Goal: Task Accomplishment & Management: Manage account settings

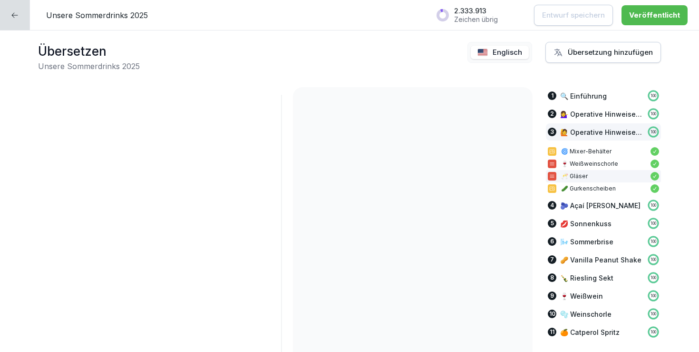
scroll to position [2118, 0]
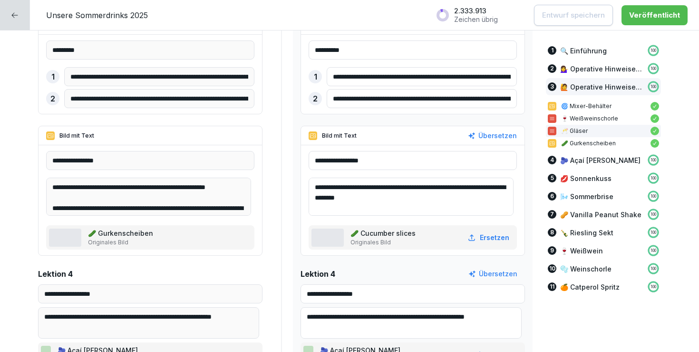
click at [10, 19] on div at bounding box center [15, 15] width 30 height 30
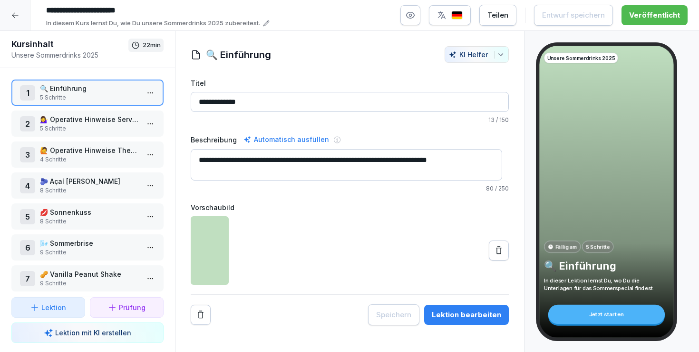
click at [7, 11] on div at bounding box center [15, 15] width 30 height 30
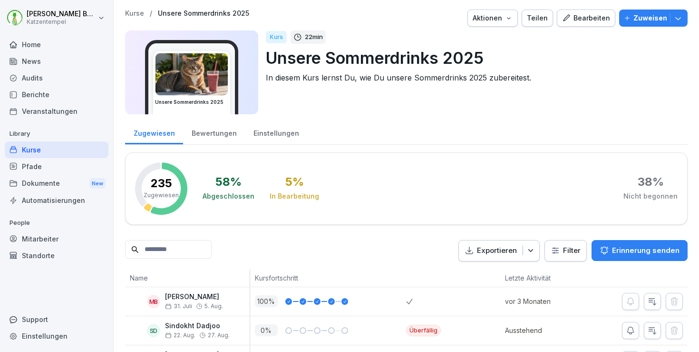
click at [133, 10] on p "Kurse" at bounding box center [134, 14] width 19 height 8
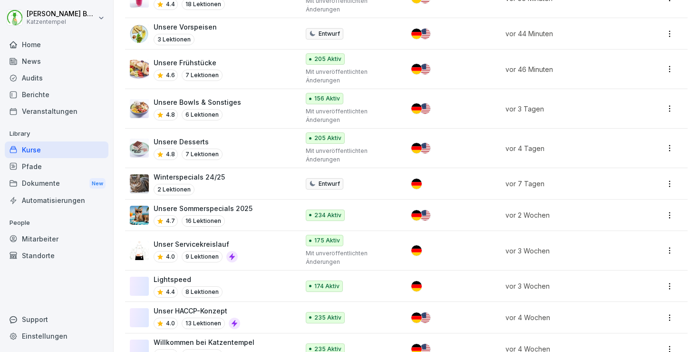
scroll to position [581, 0]
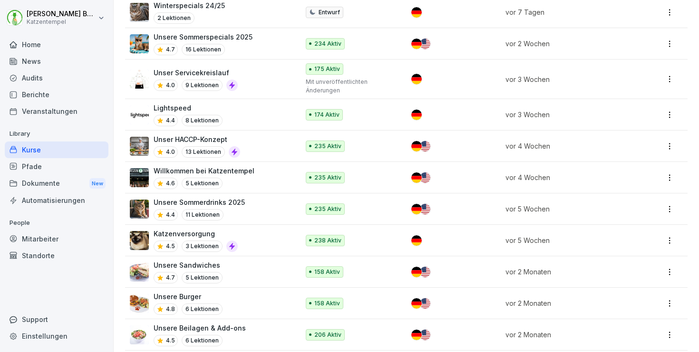
click at [246, 270] on div "Unsere Sandwiches 4.7 5 Lektionen" at bounding box center [210, 271] width 160 height 23
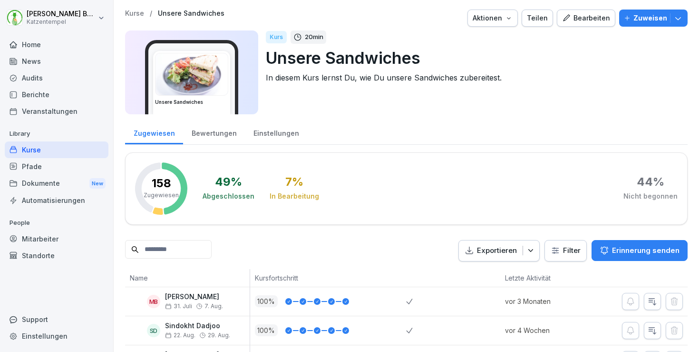
click at [575, 20] on div "Bearbeiten" at bounding box center [586, 18] width 48 height 10
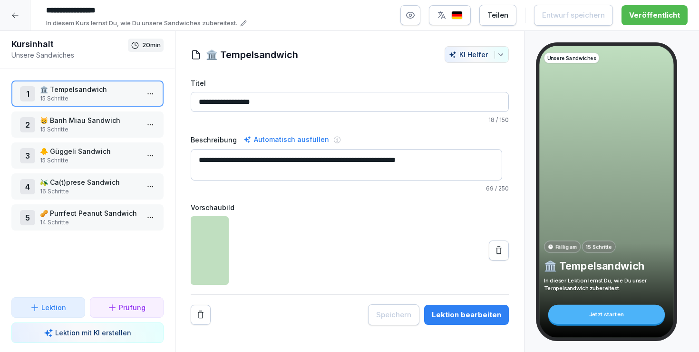
click at [94, 128] on p "15 Schritte" at bounding box center [89, 129] width 99 height 9
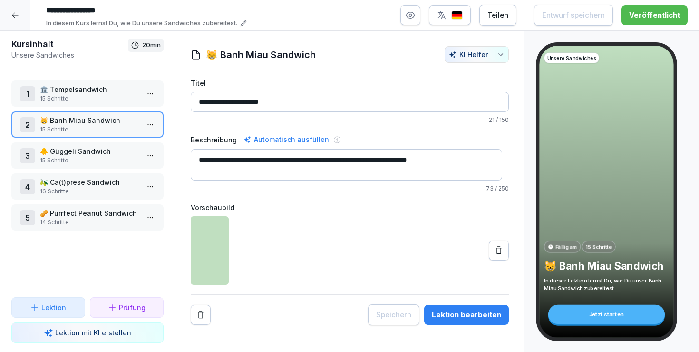
click at [452, 314] on div "Lektion bearbeiten" at bounding box center [466, 314] width 69 height 10
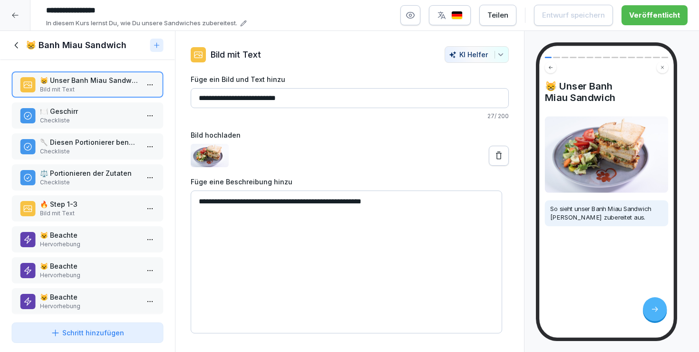
click at [454, 16] on div "button" at bounding box center [450, 15] width 26 height 10
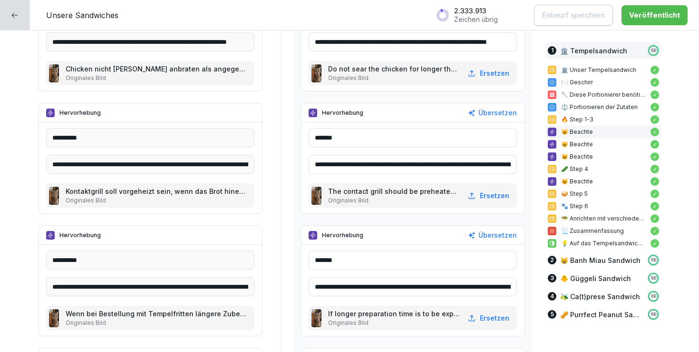
scroll to position [632, 0]
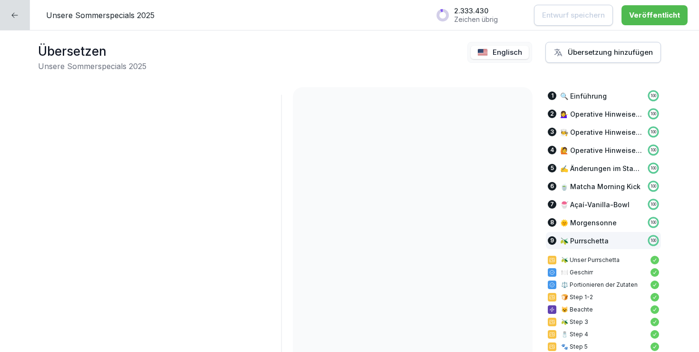
scroll to position [0, 51]
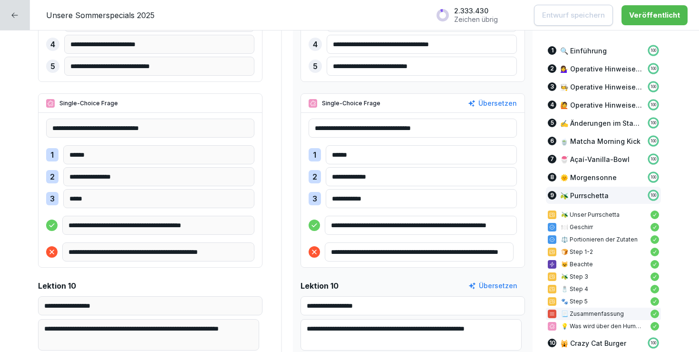
click at [11, 18] on icon at bounding box center [15, 15] width 8 height 8
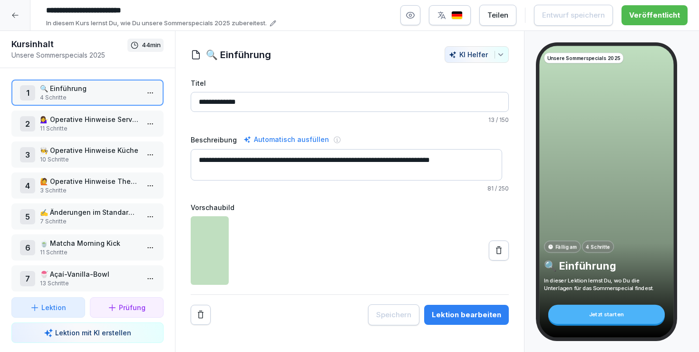
click at [14, 15] on icon at bounding box center [15, 15] width 6 height 5
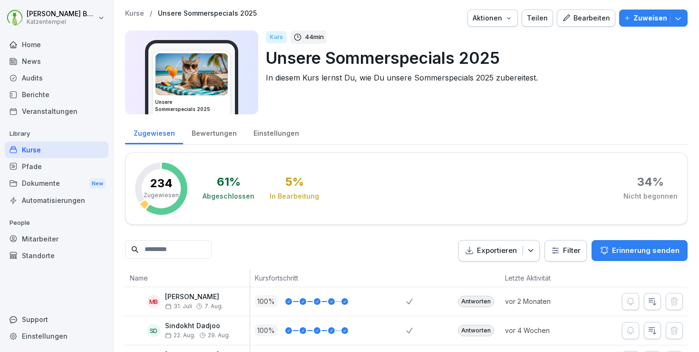
click at [127, 10] on p "Kurse" at bounding box center [134, 14] width 19 height 8
click at [131, 12] on p "Kurse" at bounding box center [134, 14] width 19 height 8
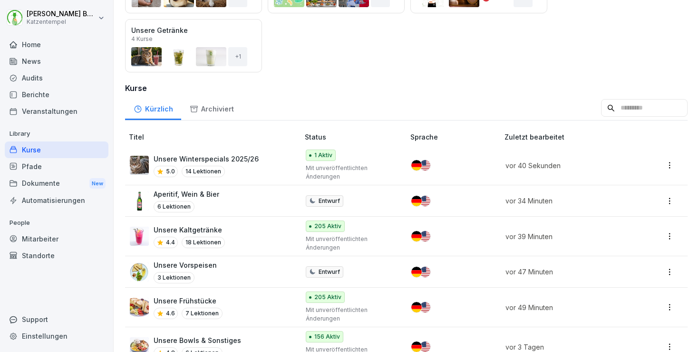
scroll to position [237, 0]
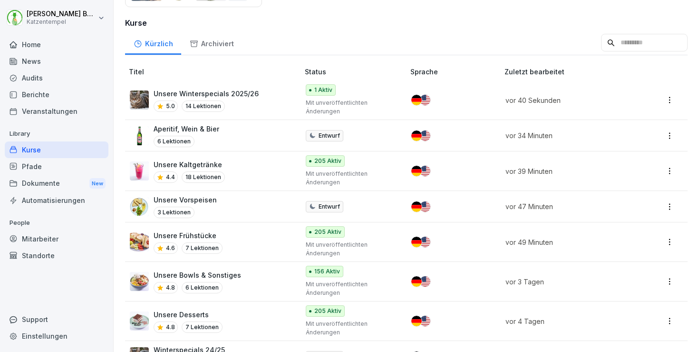
click at [225, 275] on p "Unsere Bowls & Sonstiges" at bounding box center [198, 275] width 88 height 10
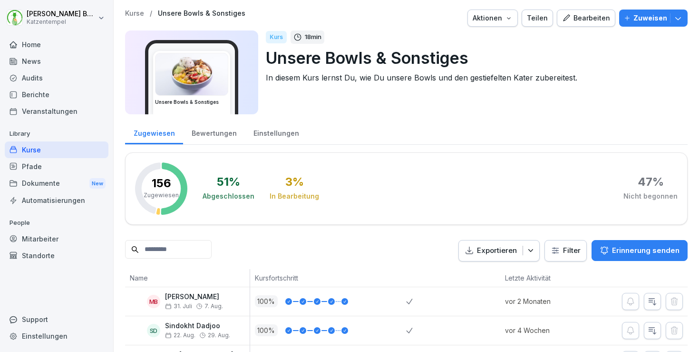
click at [570, 20] on div "Bearbeiten" at bounding box center [586, 18] width 48 height 10
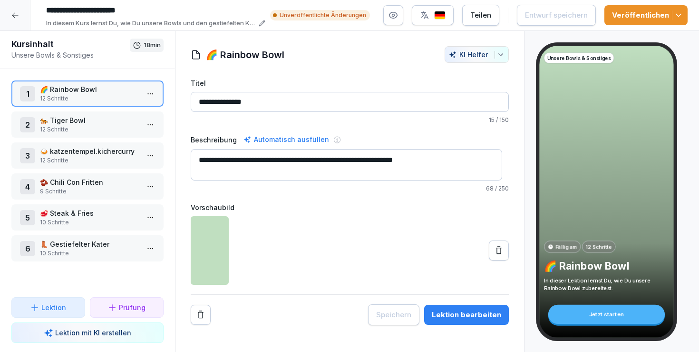
click at [465, 314] on div "Lektion bearbeiten" at bounding box center [466, 314] width 69 height 10
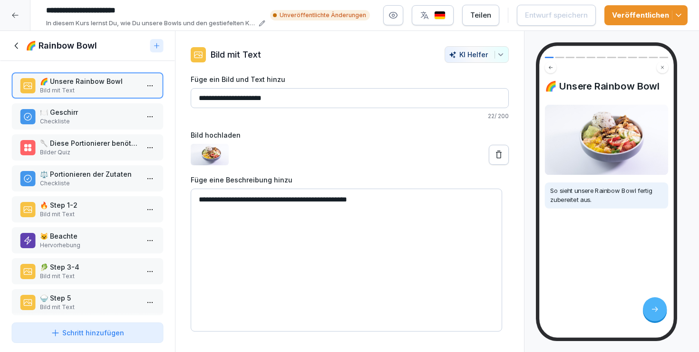
click at [67, 210] on p "🔥 Step 1-2" at bounding box center [89, 205] width 99 height 10
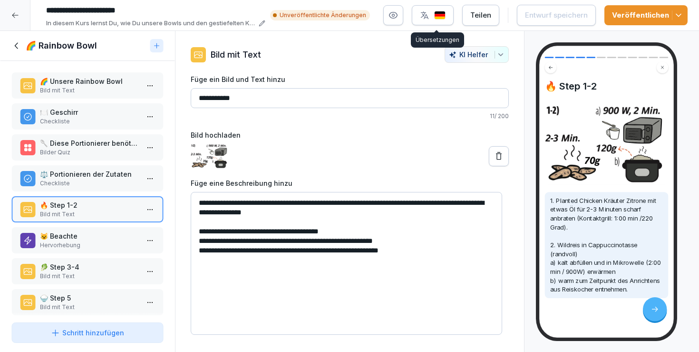
click at [439, 11] on img "button" at bounding box center [439, 15] width 11 height 9
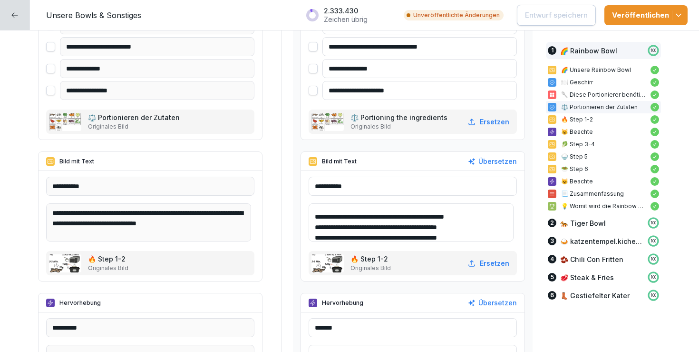
scroll to position [33, 0]
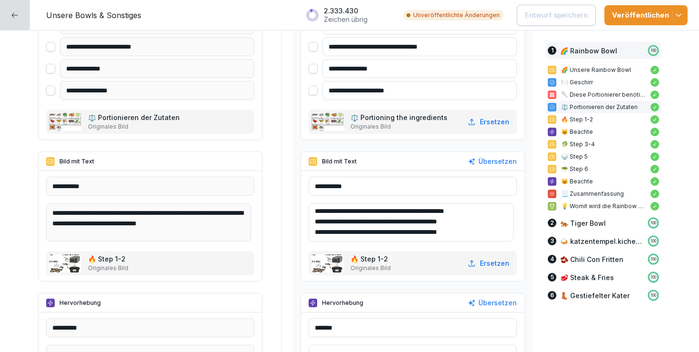
drag, startPoint x: 307, startPoint y: 212, endPoint x: 471, endPoint y: 253, distance: 169.5
click at [471, 253] on div "**********" at bounding box center [413, 225] width 208 height 98
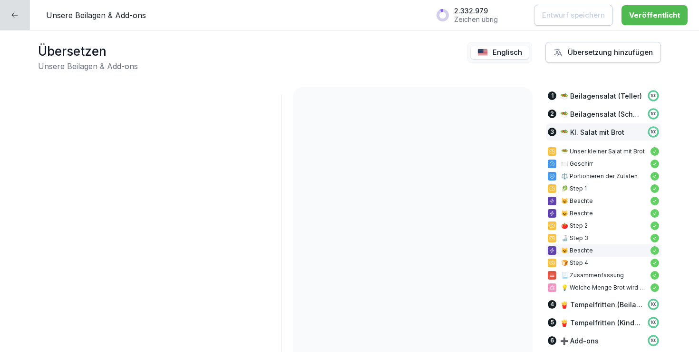
scroll to position [2, 0]
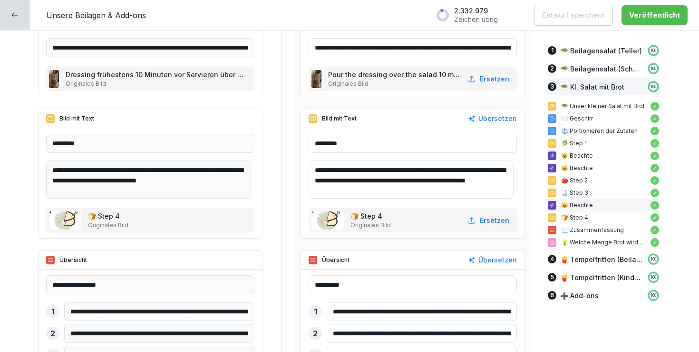
click at [388, 169] on textarea "**********" at bounding box center [411, 179] width 205 height 38
drag, startPoint x: 384, startPoint y: 166, endPoint x: 461, endPoint y: 164, distance: 76.6
click at [461, 164] on textarea "**********" at bounding box center [411, 179] width 205 height 38
